Goal: Task Accomplishment & Management: Use online tool/utility

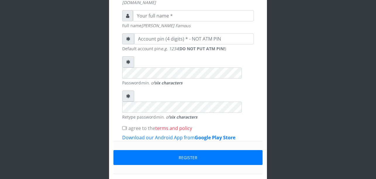
scroll to position [194, 0]
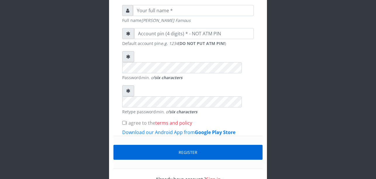
click at [234, 145] on button "Register" at bounding box center [188, 152] width 149 height 15
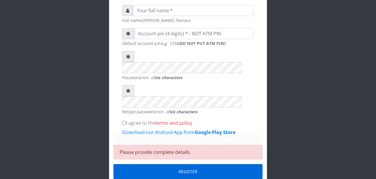
scroll to position [214, 0]
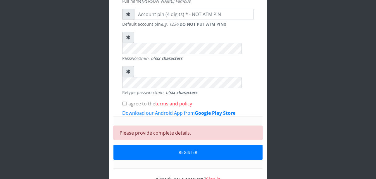
click at [212, 176] on link "Sign in" at bounding box center [213, 179] width 15 height 6
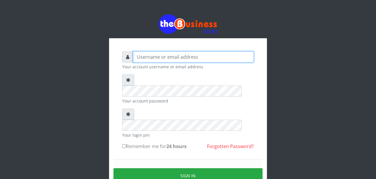
type input "uchechukstelec"
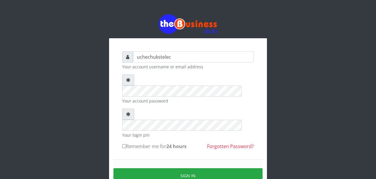
click at [125, 145] on input "Remember me for 24 hours" at bounding box center [124, 147] width 4 height 4
checkbox input "true"
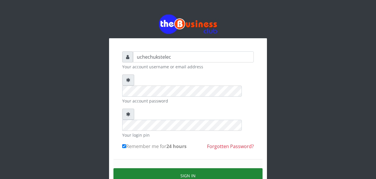
click at [172, 169] on button "Sign in" at bounding box center [188, 176] width 149 height 15
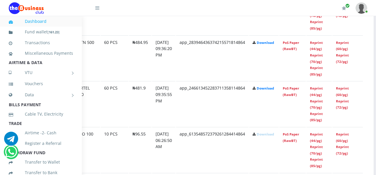
scroll to position [977, 59]
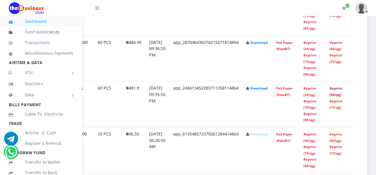
click at [336, 97] on link "Reprint (60/pg)" at bounding box center [336, 91] width 13 height 11
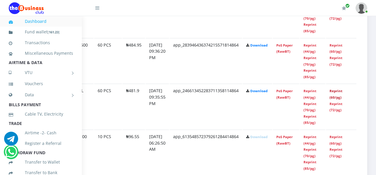
scroll to position [974, 59]
click at [330, 99] on link "Reprint (60/pg)" at bounding box center [336, 94] width 13 height 11
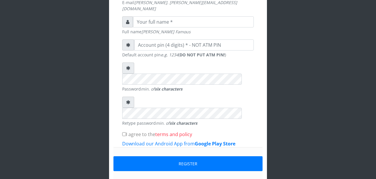
scroll to position [194, 0]
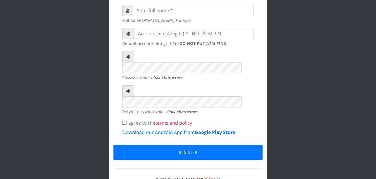
click at [216, 176] on link "Sign in" at bounding box center [213, 179] width 15 height 6
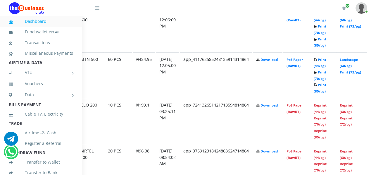
scroll to position [409, 59]
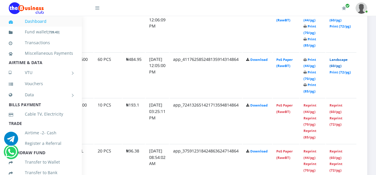
click at [338, 67] on link "Landscape (60/pg)" at bounding box center [339, 62] width 18 height 11
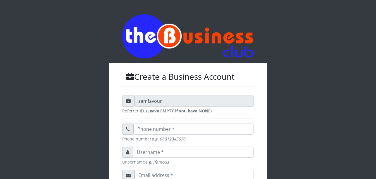
scroll to position [194, 0]
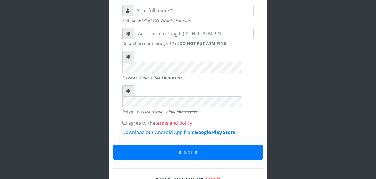
click at [216, 176] on link "Sign in" at bounding box center [213, 179] width 15 height 6
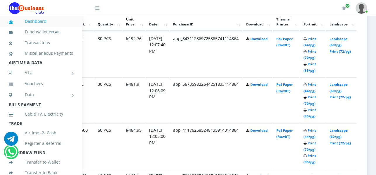
scroll to position [339, 59]
click at [338, 89] on td "Landscape (60/pg) Print (72/pg)" at bounding box center [341, 99] width 30 height 45
click at [336, 90] on td "Landscape (60/pg) Print (72/pg)" at bounding box center [341, 99] width 30 height 45
click at [339, 87] on link "Landscape (60/pg)" at bounding box center [339, 87] width 18 height 11
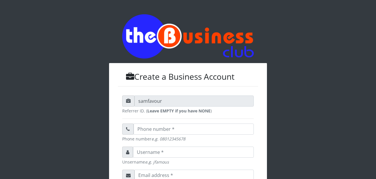
scroll to position [194, 0]
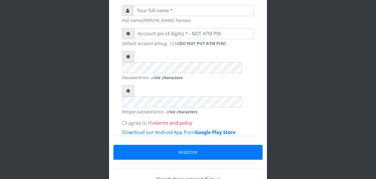
click at [209, 176] on link "Sign in" at bounding box center [213, 179] width 15 height 6
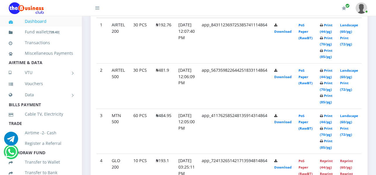
scroll to position [361, 0]
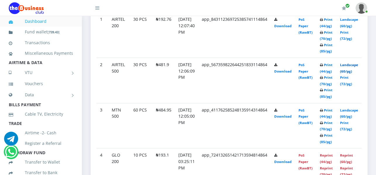
click at [358, 71] on link "Landscape (60/pg)" at bounding box center [349, 68] width 18 height 11
click at [345, 73] on link "Landscape (60/pg)" at bounding box center [349, 68] width 18 height 11
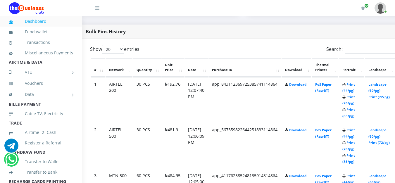
scroll to position [285, 11]
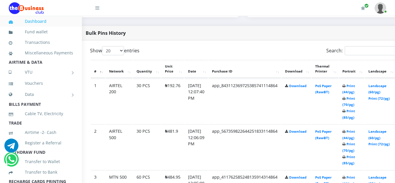
click at [365, 118] on td "Print (44/pg) Print (70/pg) Print (85/pg)" at bounding box center [351, 101] width 25 height 45
click at [386, 94] on link "Landscape (60/pg)" at bounding box center [378, 89] width 18 height 11
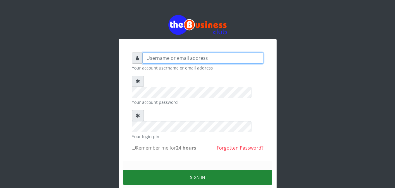
type input "uchechukstelec"
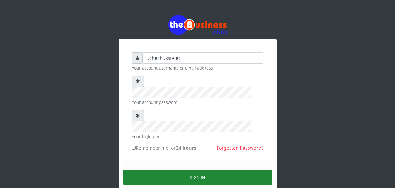
click at [203, 169] on button "Sign in" at bounding box center [197, 176] width 149 height 15
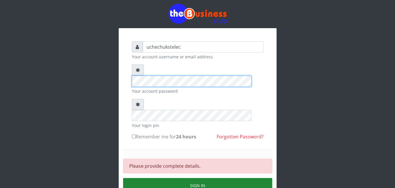
scroll to position [17, 0]
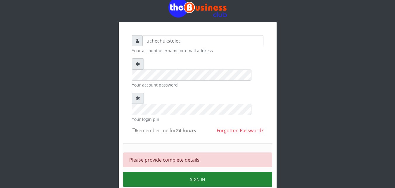
click at [229, 171] on button "Sign in" at bounding box center [197, 178] width 149 height 15
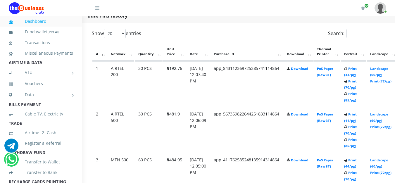
scroll to position [309, 40]
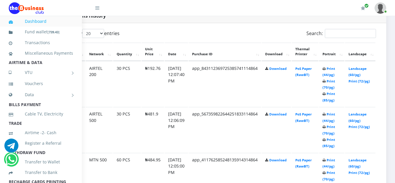
click at [365, 76] on td "Landscape (60/pg) Print (72/pg)" at bounding box center [360, 83] width 30 height 45
click at [366, 76] on td "Landscape (60/pg) Print (72/pg)" at bounding box center [360, 83] width 30 height 45
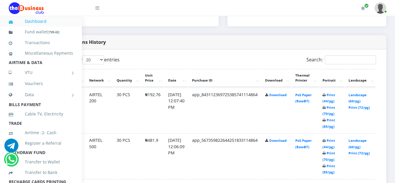
scroll to position [282, 40]
click at [356, 104] on link "Landscape (60/pg)" at bounding box center [358, 98] width 18 height 11
